Goal: Information Seeking & Learning: Learn about a topic

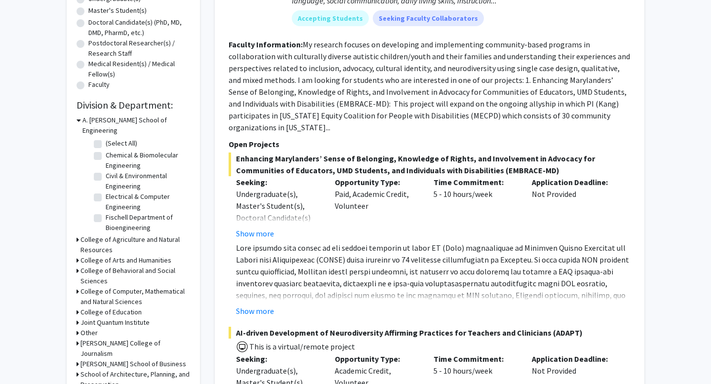
scroll to position [205, 0]
click at [139, 255] on h3 "College of Arts and Humanities" at bounding box center [125, 260] width 91 height 10
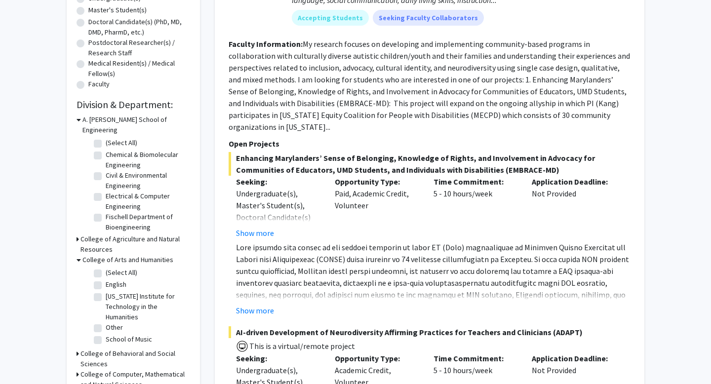
click at [141, 255] on h3 "College of Arts and Humanities" at bounding box center [127, 260] width 91 height 10
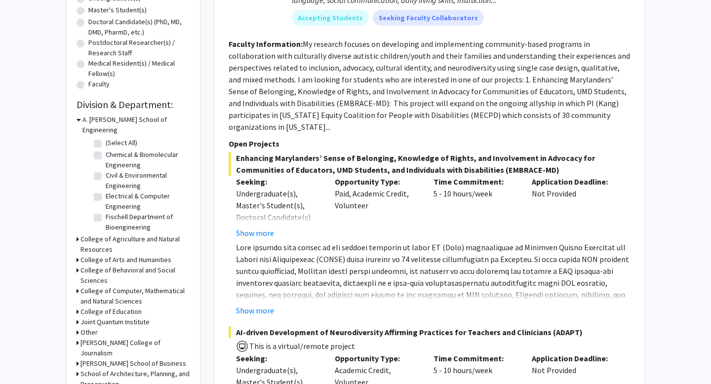
click at [149, 255] on h3 "College of Arts and Humanities" at bounding box center [125, 260] width 91 height 10
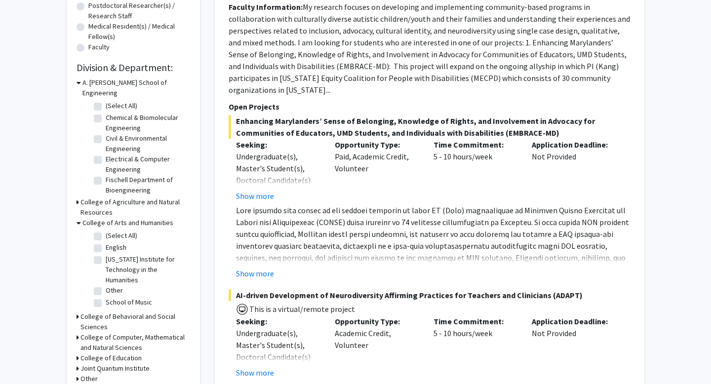
scroll to position [250, 0]
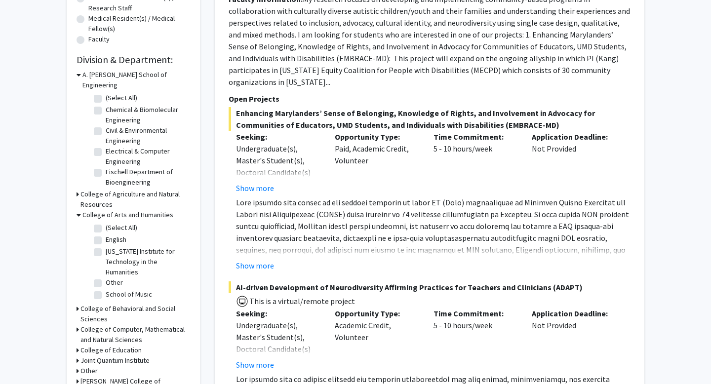
click at [125, 263] on label "[US_STATE] Institute for Technology in the Humanities" at bounding box center [147, 261] width 82 height 31
click at [112, 253] on input "[US_STATE] Institute for Technology in the Humanities" at bounding box center [109, 249] width 6 height 6
checkbox input "true"
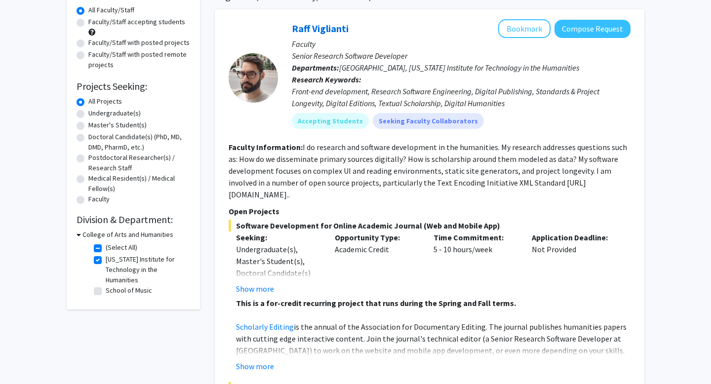
scroll to position [92, 0]
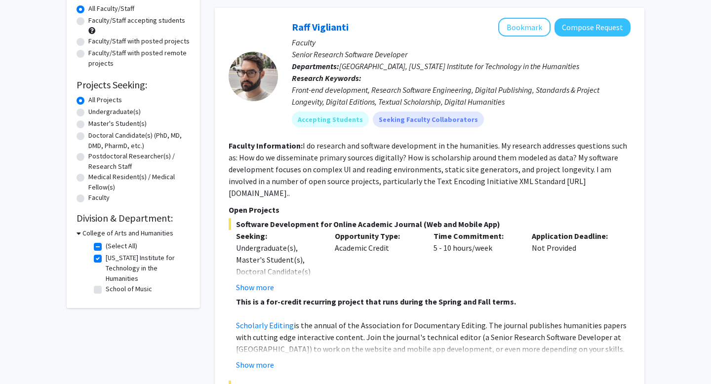
click at [129, 266] on label "[US_STATE] Institute for Technology in the Humanities" at bounding box center [147, 268] width 82 height 31
click at [112, 259] on input "[US_STATE] Institute for Technology in the Humanities" at bounding box center [109, 256] width 6 height 6
checkbox input "false"
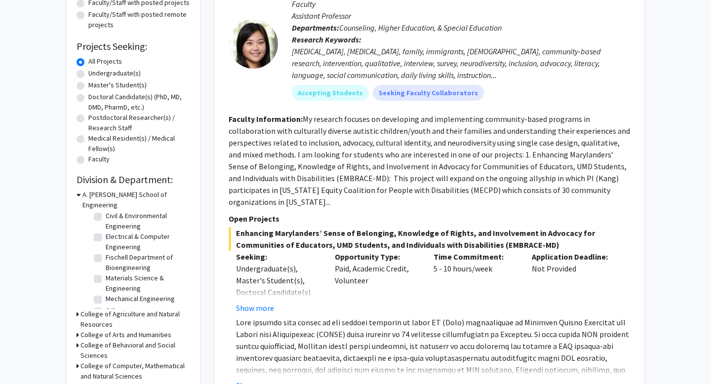
scroll to position [45, 0]
click at [134, 330] on h3 "College of Arts and Humanities" at bounding box center [125, 335] width 91 height 10
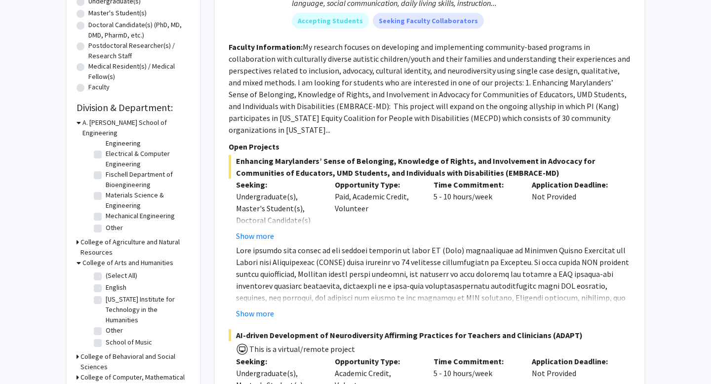
scroll to position [227, 0]
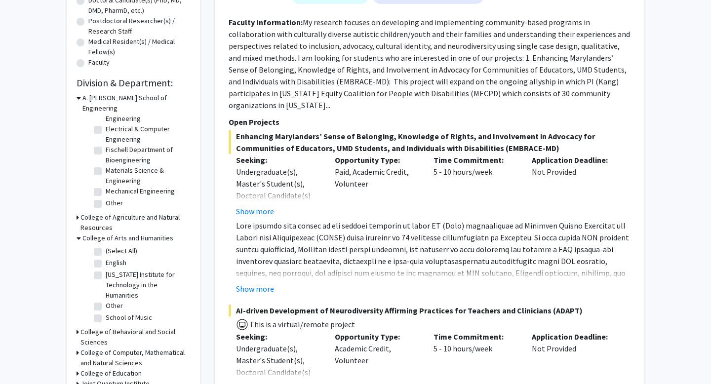
click at [119, 301] on label "Other" at bounding box center [114, 306] width 17 height 10
click at [112, 301] on input "Other" at bounding box center [109, 304] width 6 height 6
checkbox input "true"
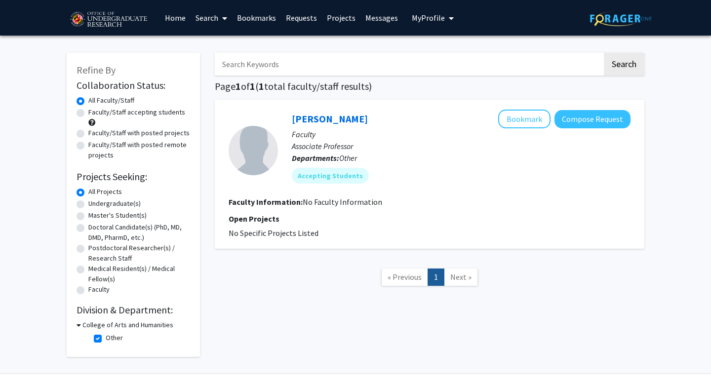
scroll to position [25, 0]
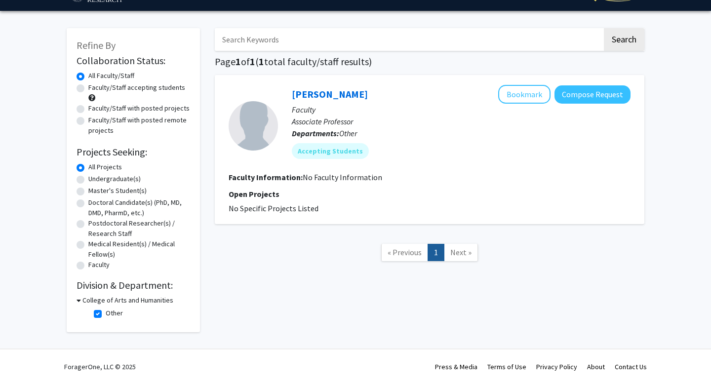
click at [122, 301] on h3 "College of Arts and Humanities" at bounding box center [127, 300] width 91 height 10
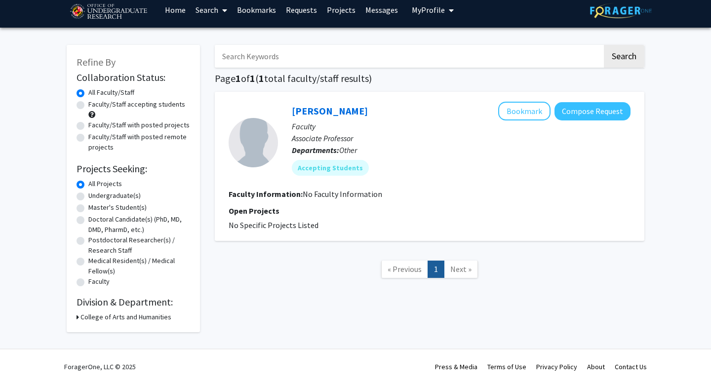
click at [126, 318] on h3 "College of Arts and Humanities" at bounding box center [125, 317] width 91 height 10
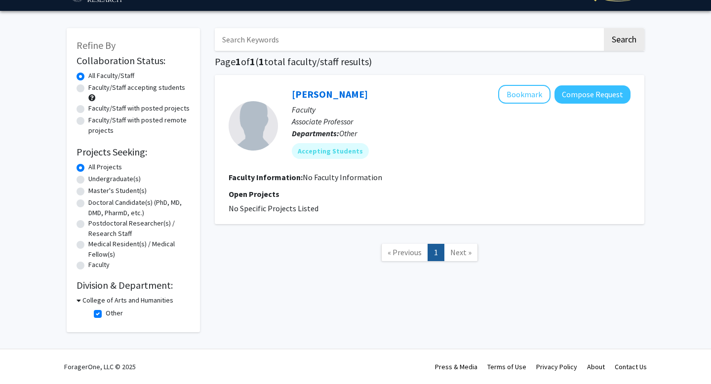
click at [123, 299] on h3 "College of Arts and Humanities" at bounding box center [127, 300] width 91 height 10
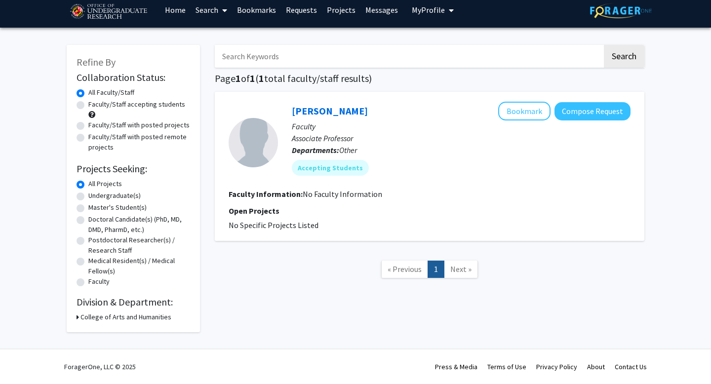
scroll to position [8, 0]
click at [109, 316] on h3 "College of Arts and Humanities" at bounding box center [125, 317] width 91 height 10
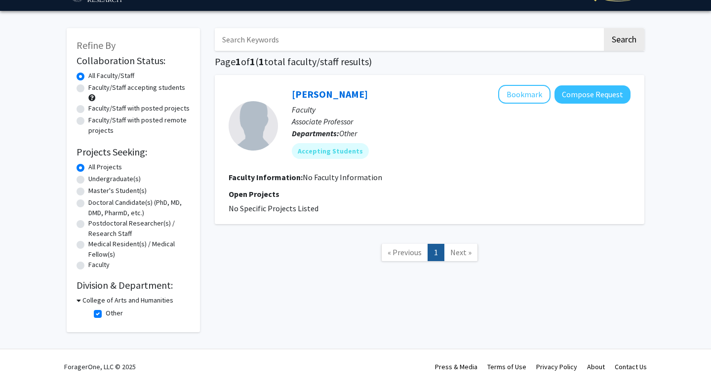
click at [106, 312] on label "Other" at bounding box center [114, 313] width 17 height 10
click at [106, 312] on input "Other" at bounding box center [109, 311] width 6 height 6
checkbox input "false"
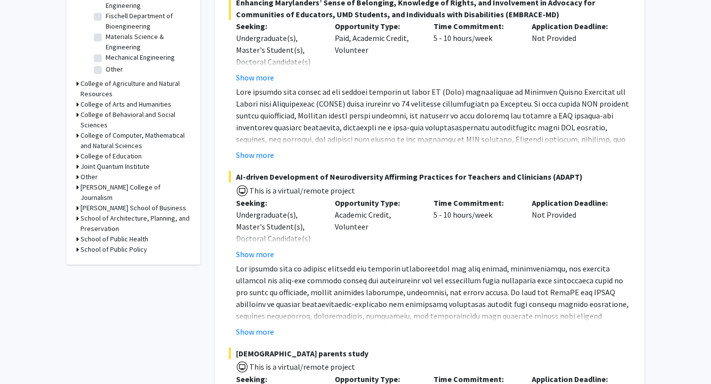
scroll to position [347, 0]
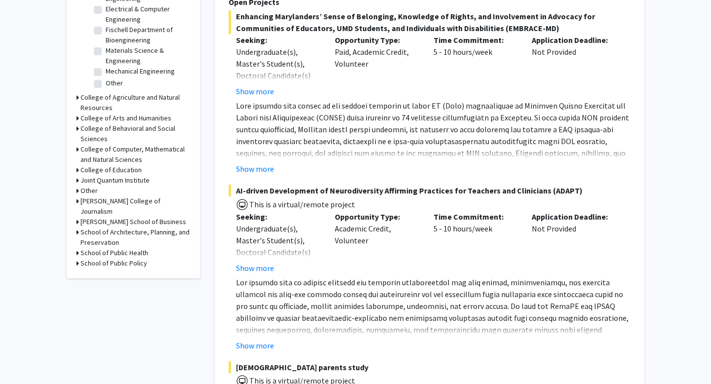
click at [146, 123] on h3 "College of Behavioral and Social Sciences" at bounding box center [135, 133] width 110 height 21
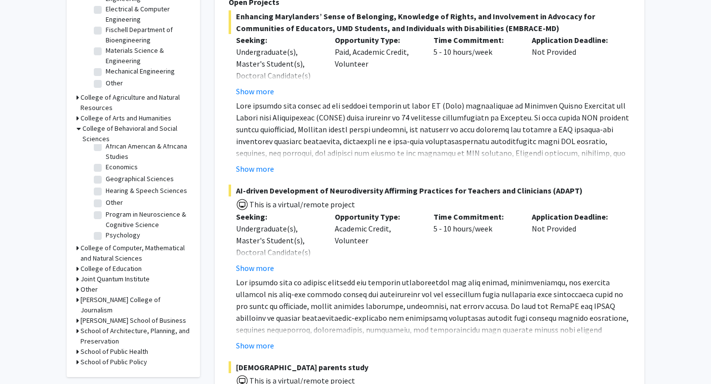
scroll to position [19, 0]
click at [106, 229] on label "Psychology" at bounding box center [123, 234] width 35 height 10
click at [106, 229] on input "Psychology" at bounding box center [109, 232] width 6 height 6
checkbox input "true"
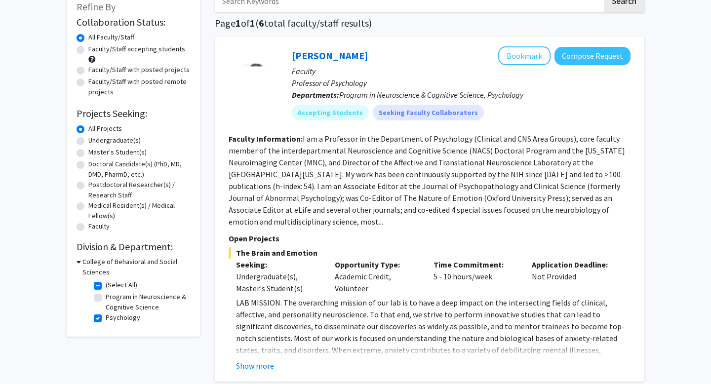
scroll to position [56, 0]
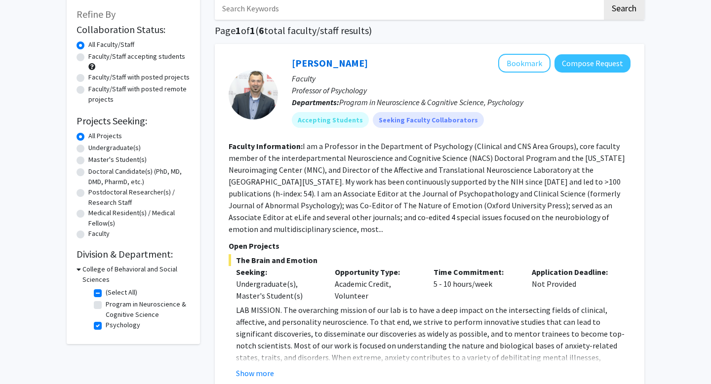
click at [106, 327] on label "Psychology" at bounding box center [123, 325] width 35 height 10
click at [106, 326] on input "Psychology" at bounding box center [109, 323] width 6 height 6
checkbox input "false"
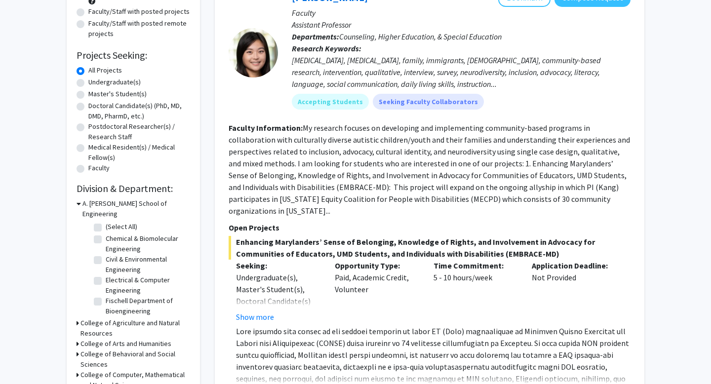
click at [122, 356] on h3 "College of Behavioral and Social Sciences" at bounding box center [135, 359] width 110 height 21
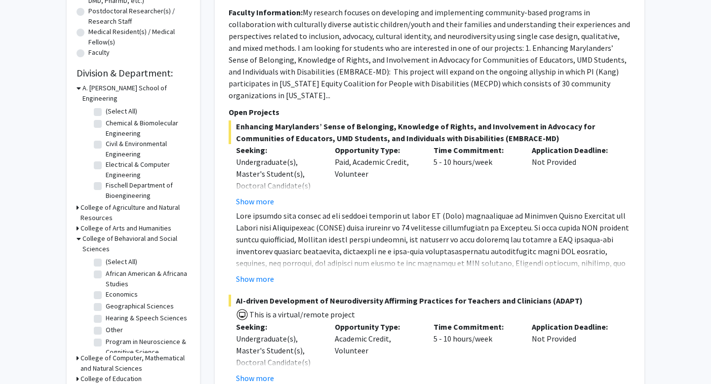
scroll to position [239, 0]
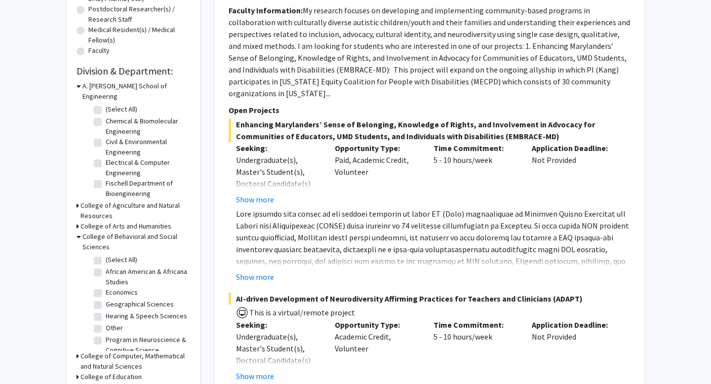
click at [133, 299] on label "Geographical Sciences" at bounding box center [140, 304] width 68 height 10
click at [112, 299] on input "Geographical Sciences" at bounding box center [109, 302] width 6 height 6
checkbox input "true"
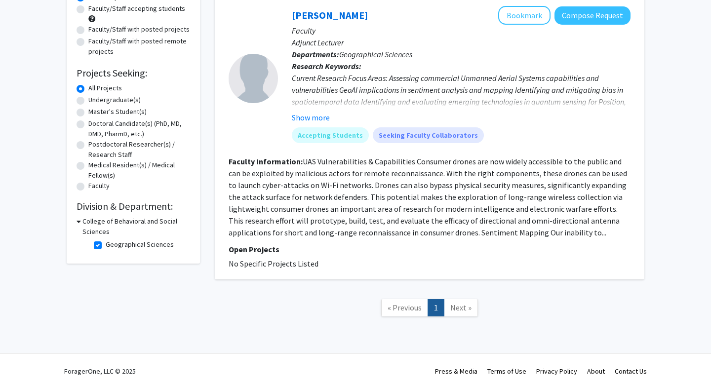
scroll to position [108, 0]
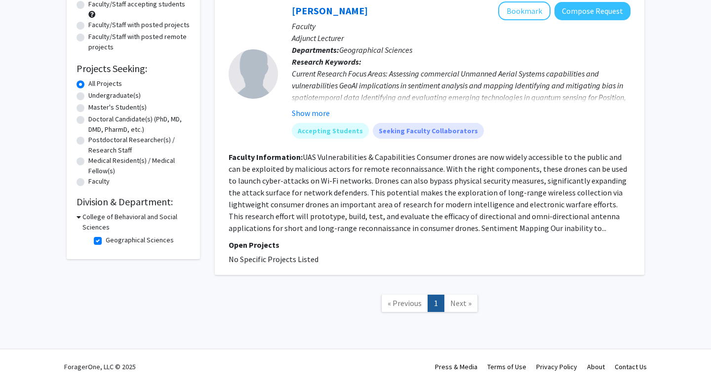
click at [134, 217] on h3 "College of Behavioral and Social Sciences" at bounding box center [136, 222] width 108 height 21
click at [134, 225] on h3 "College of Behavioral and Social Sciences" at bounding box center [135, 222] width 110 height 21
click at [106, 240] on label "Geographical Sciences" at bounding box center [140, 240] width 68 height 10
click at [106, 240] on input "Geographical Sciences" at bounding box center [109, 238] width 6 height 6
checkbox input "false"
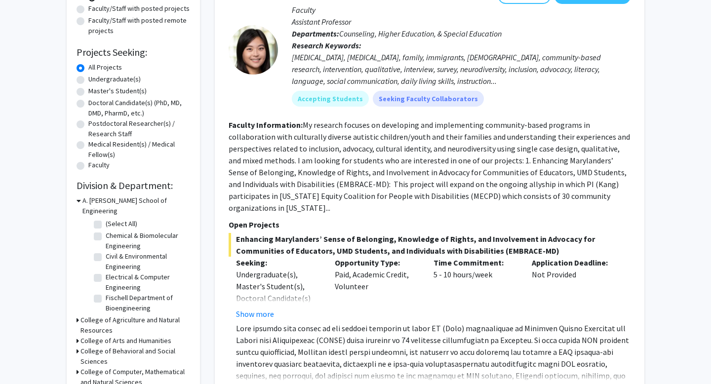
scroll to position [124, 0]
click at [126, 347] on h3 "College of Behavioral and Social Sciences" at bounding box center [135, 357] width 110 height 21
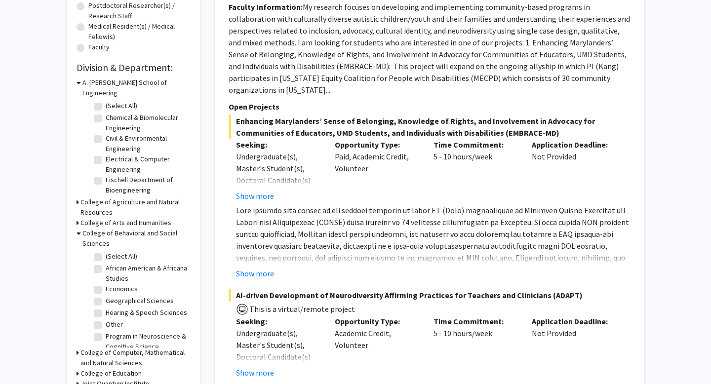
scroll to position [19, 0]
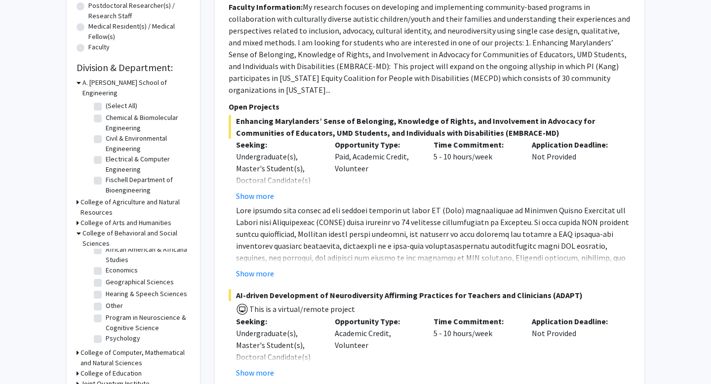
click at [106, 301] on label "Other" at bounding box center [114, 306] width 17 height 10
click at [106, 301] on input "Other" at bounding box center [109, 304] width 6 height 6
checkbox input "true"
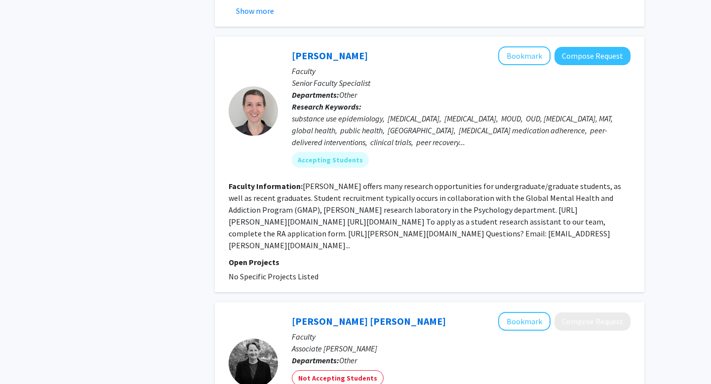
scroll to position [769, 0]
